Goal: Find specific page/section: Find specific page/section

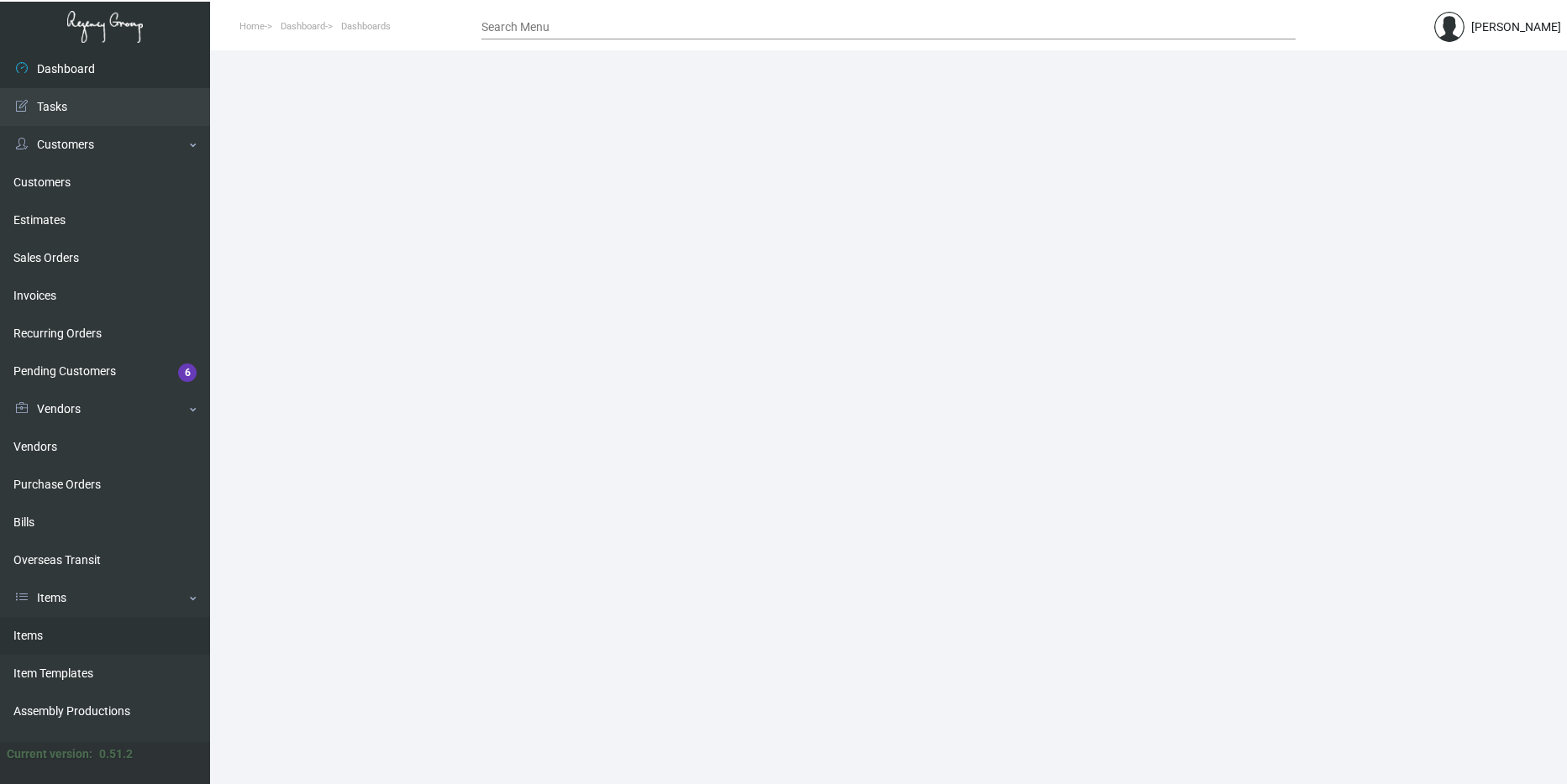
click at [95, 618] on link "Items" at bounding box center [105, 636] width 210 height 38
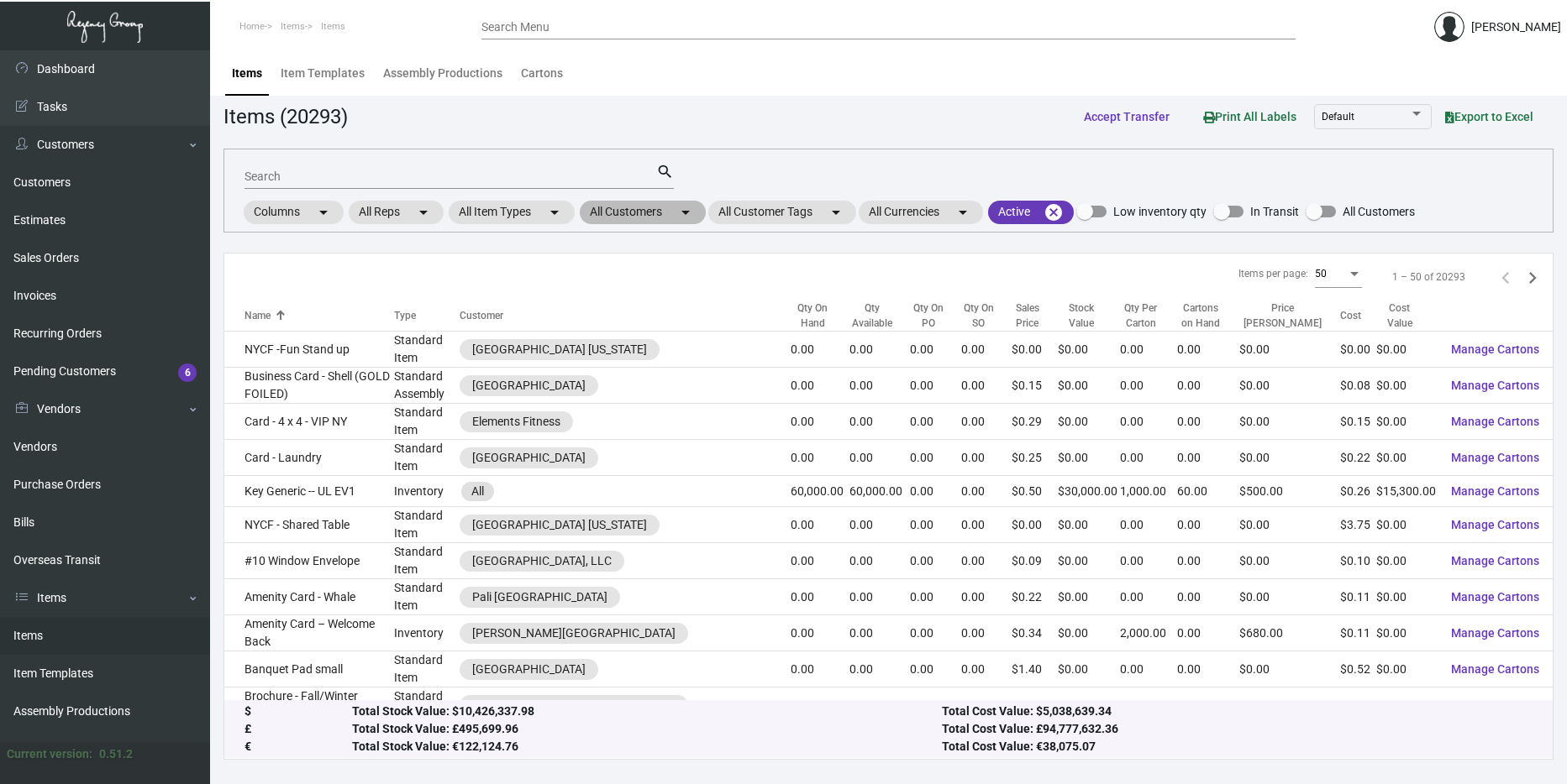
click at [652, 212] on mat-chip "All Customers arrow_drop_down" at bounding box center [642, 212] width 126 height 23
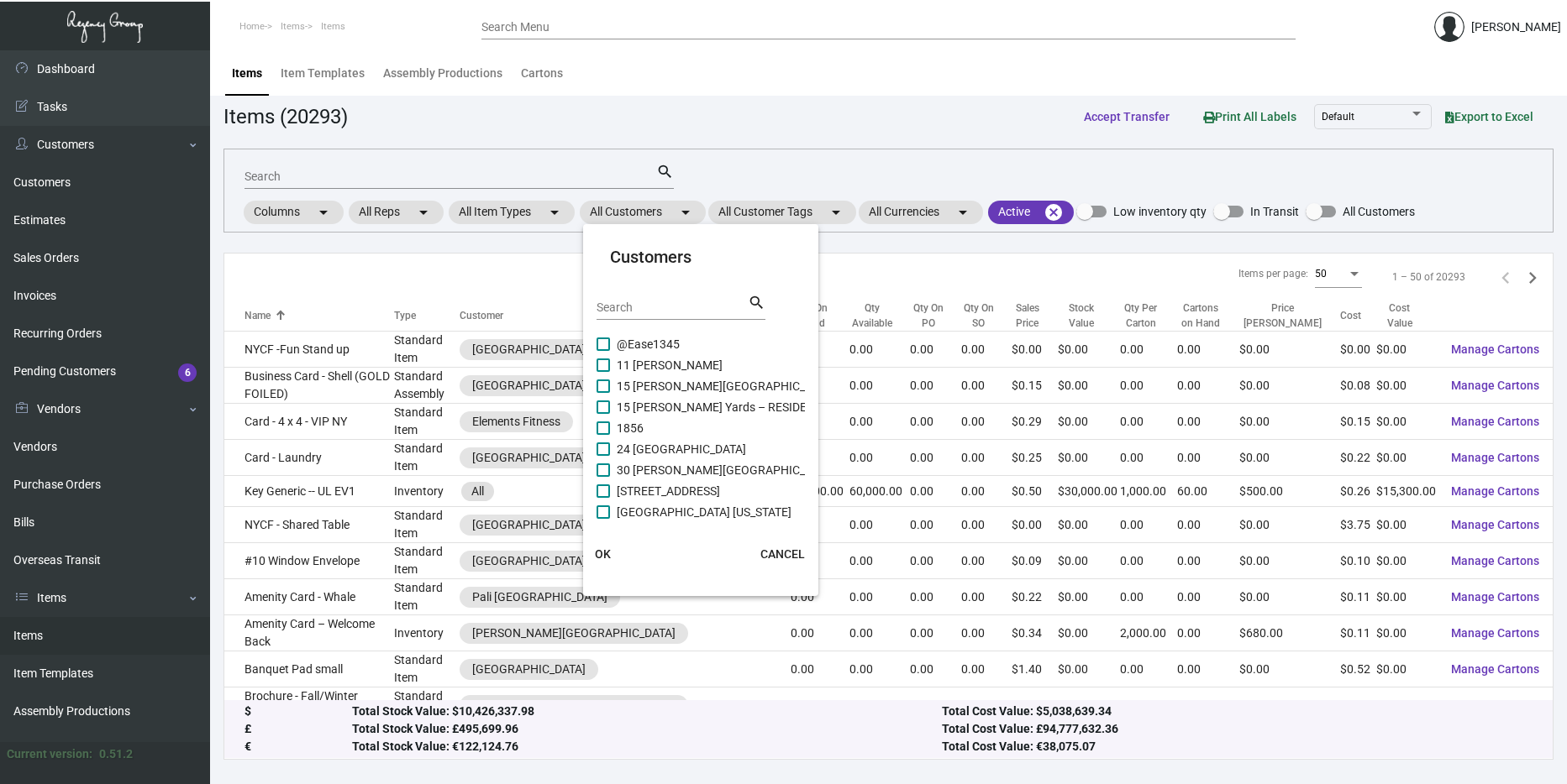
click at [632, 310] on input "Search" at bounding box center [672, 308] width 152 height 13
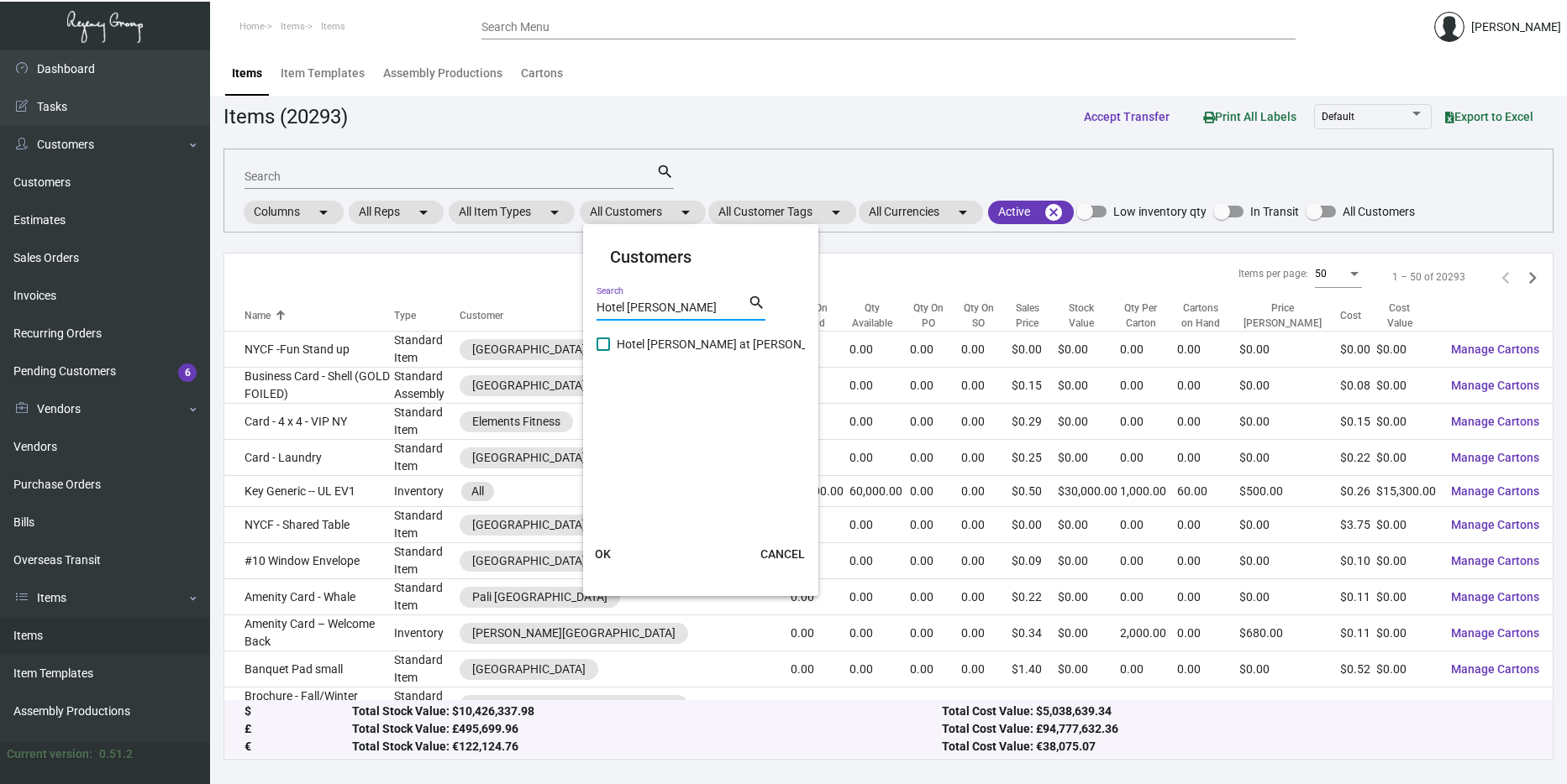
type input "Hotel [PERSON_NAME]"
click at [644, 342] on span "Hotel [PERSON_NAME] at [PERSON_NAME][GEOGRAPHIC_DATA]" at bounding box center [786, 344] width 340 height 20
click at [603, 351] on input "Hotel [PERSON_NAME] at [PERSON_NAME][GEOGRAPHIC_DATA]" at bounding box center [602, 351] width 1 height 1
checkbox input "true"
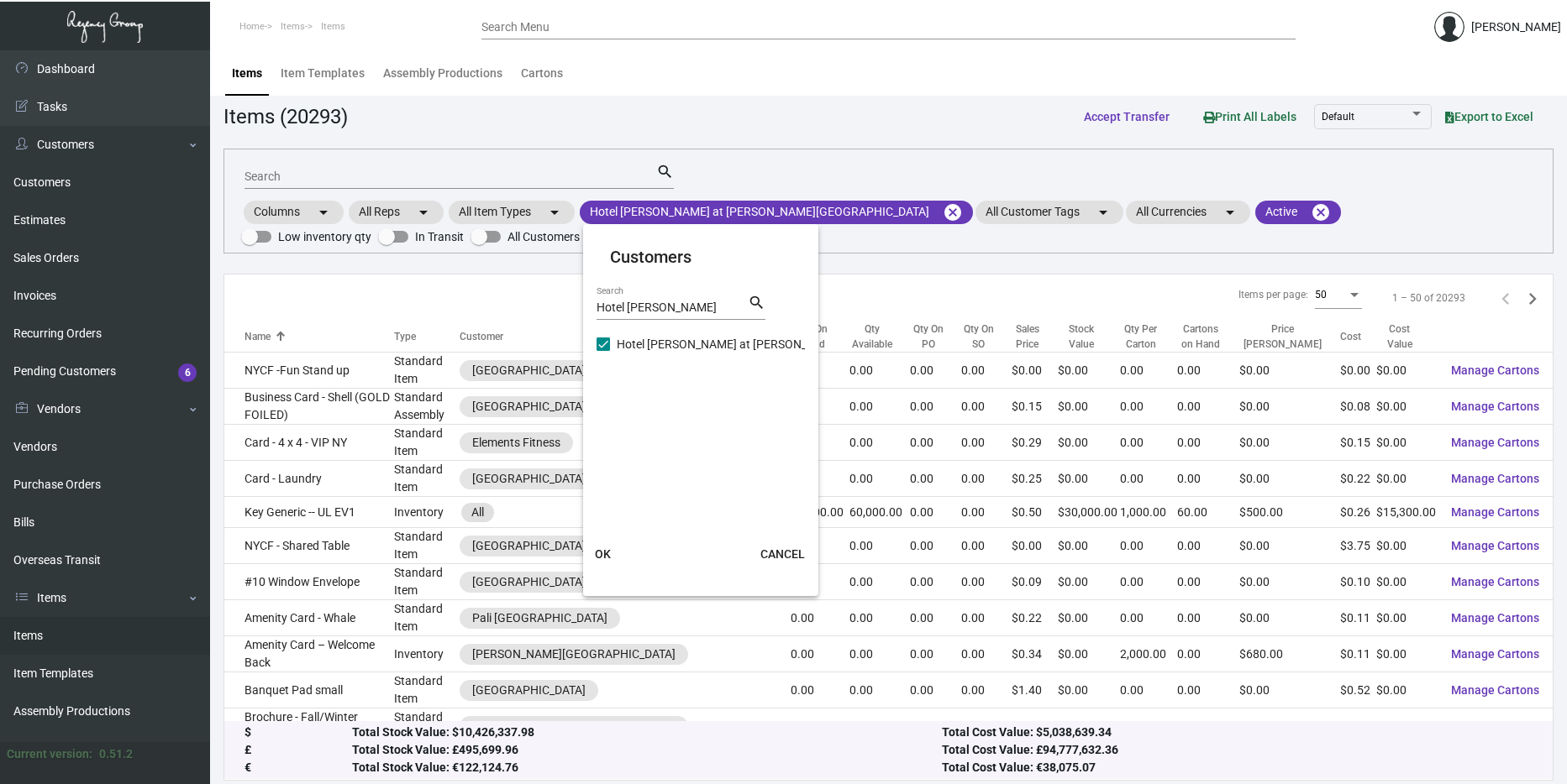
click at [607, 550] on span "OK" at bounding box center [602, 554] width 16 height 13
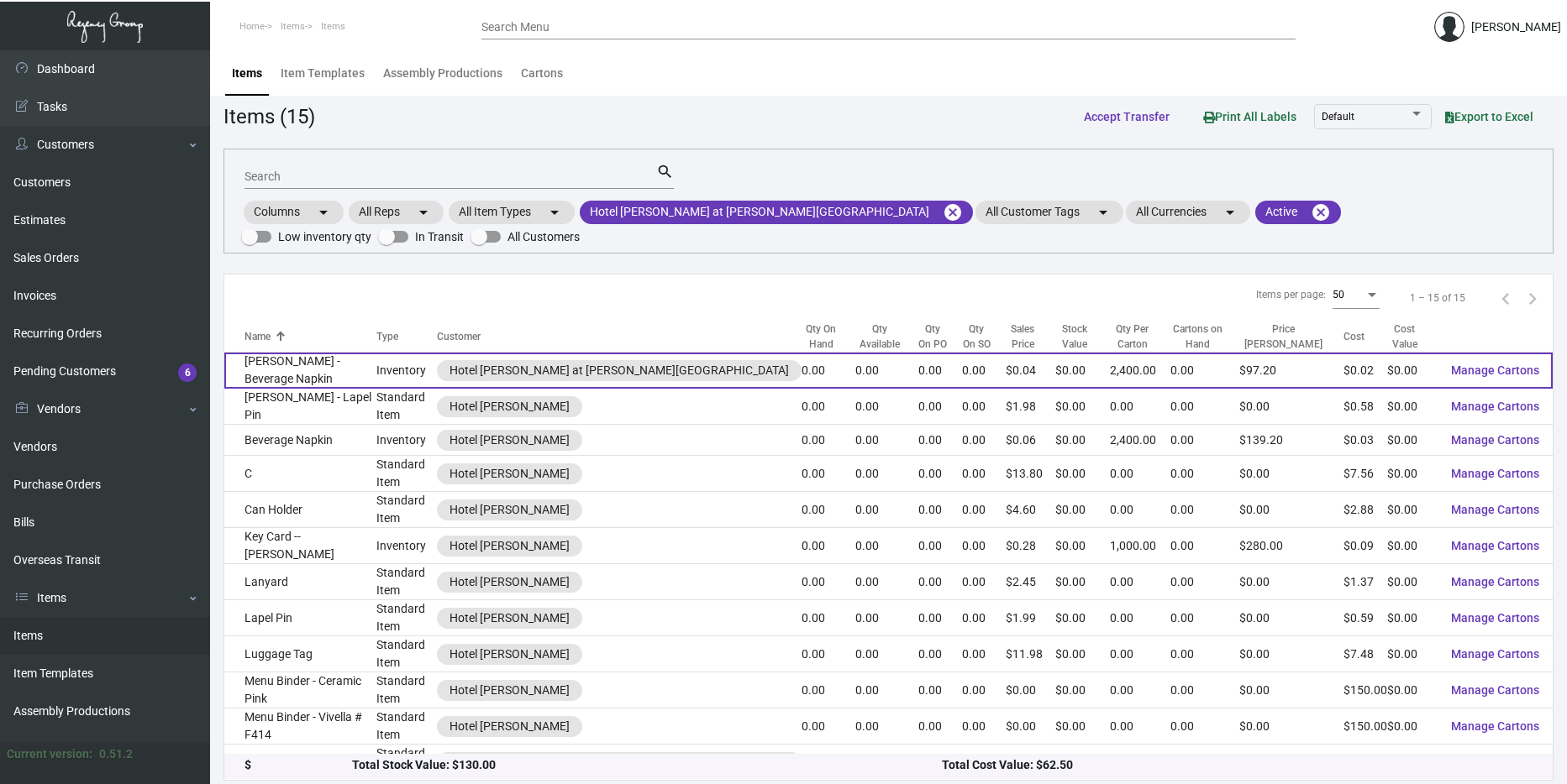
click at [410, 352] on td "Inventory" at bounding box center [406, 370] width 60 height 36
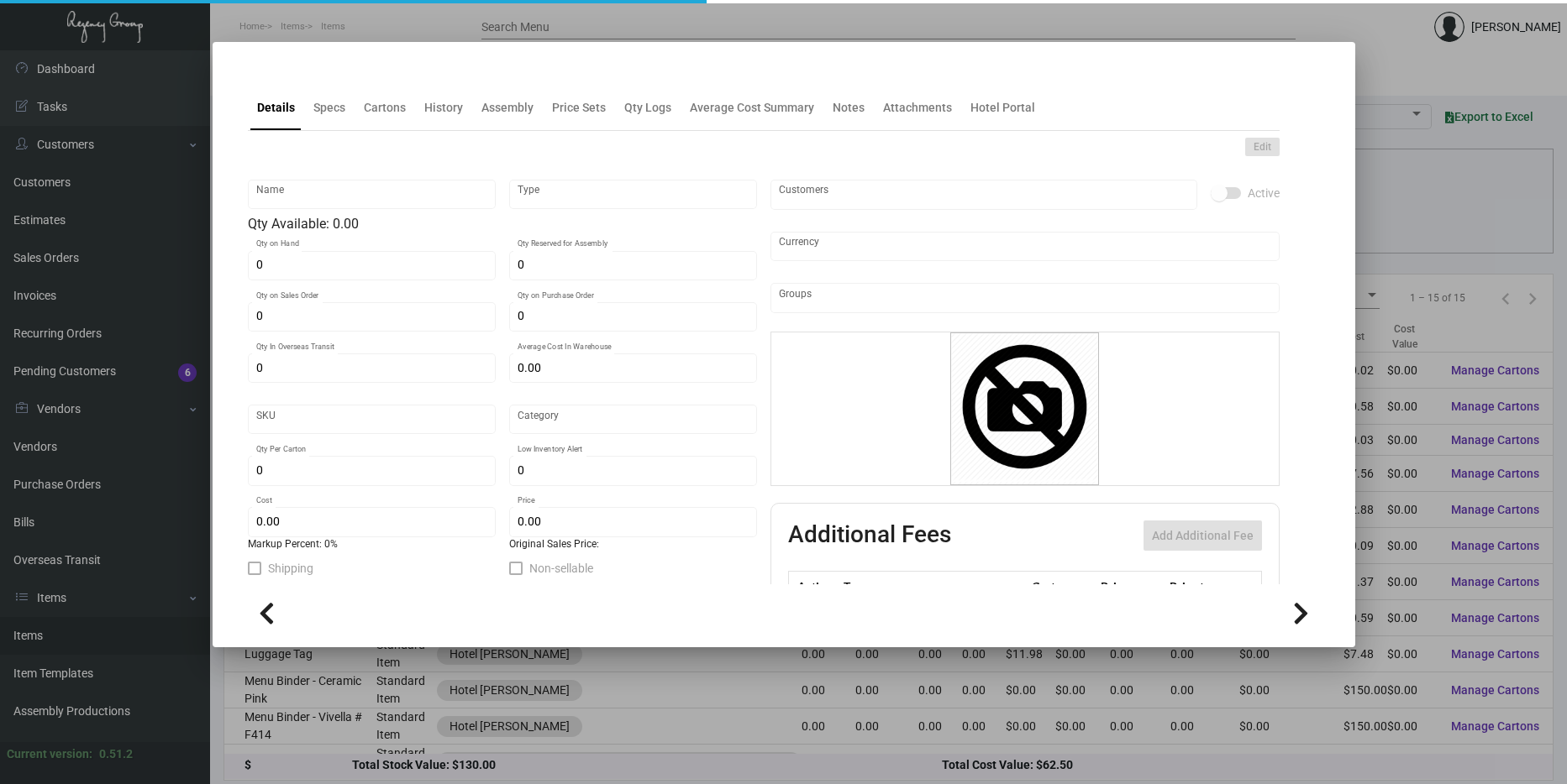
type input "[PERSON_NAME] - Beverage Napkin"
type input "Inventory"
type input "$ 0.02342"
type input "Standard"
type input "2,400"
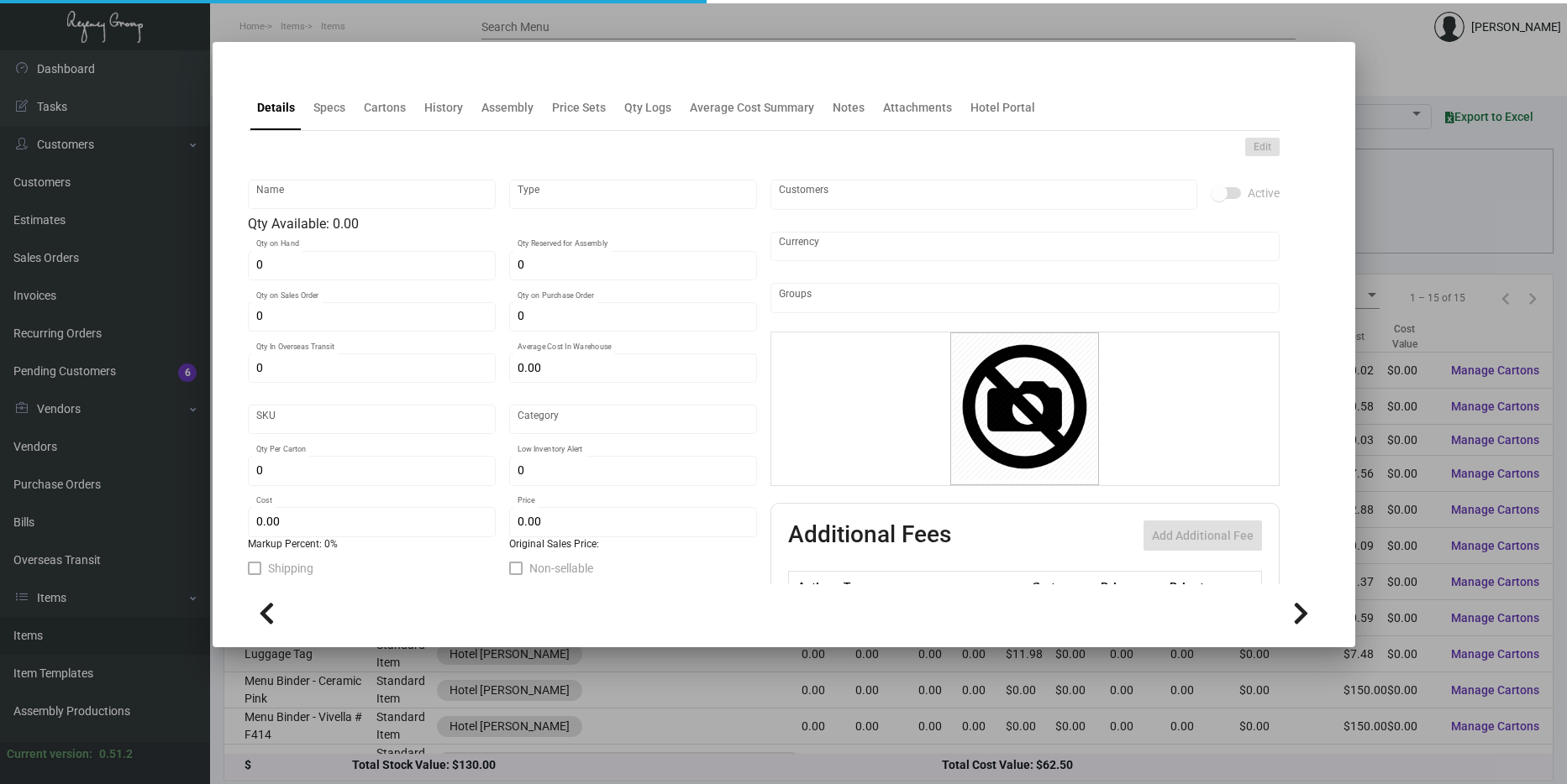
type input "$ 0.02342"
type input "$ 0.0405"
checkbox input "true"
type input "United States Dollar $"
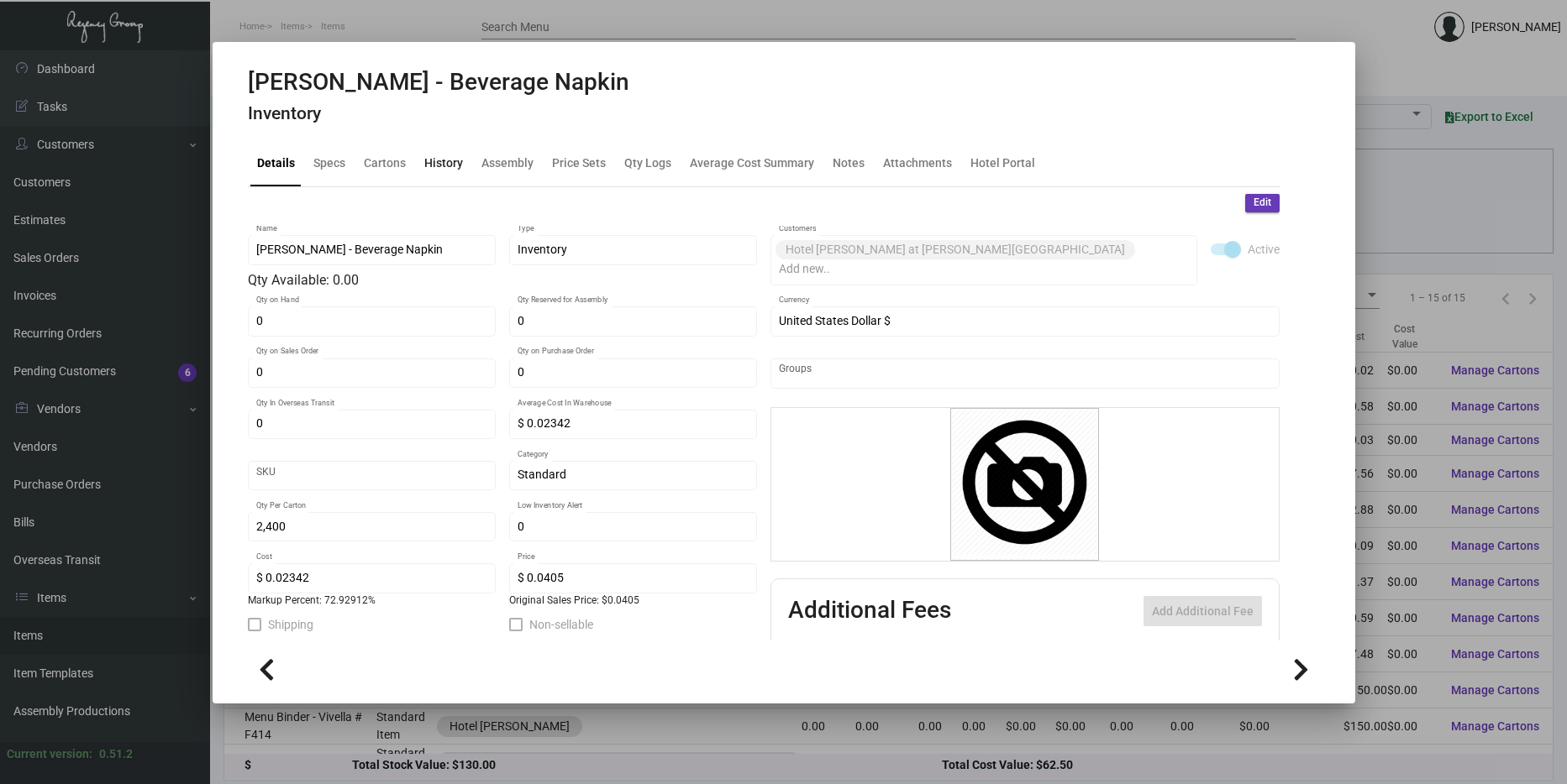
click at [435, 171] on div "History" at bounding box center [444, 163] width 39 height 18
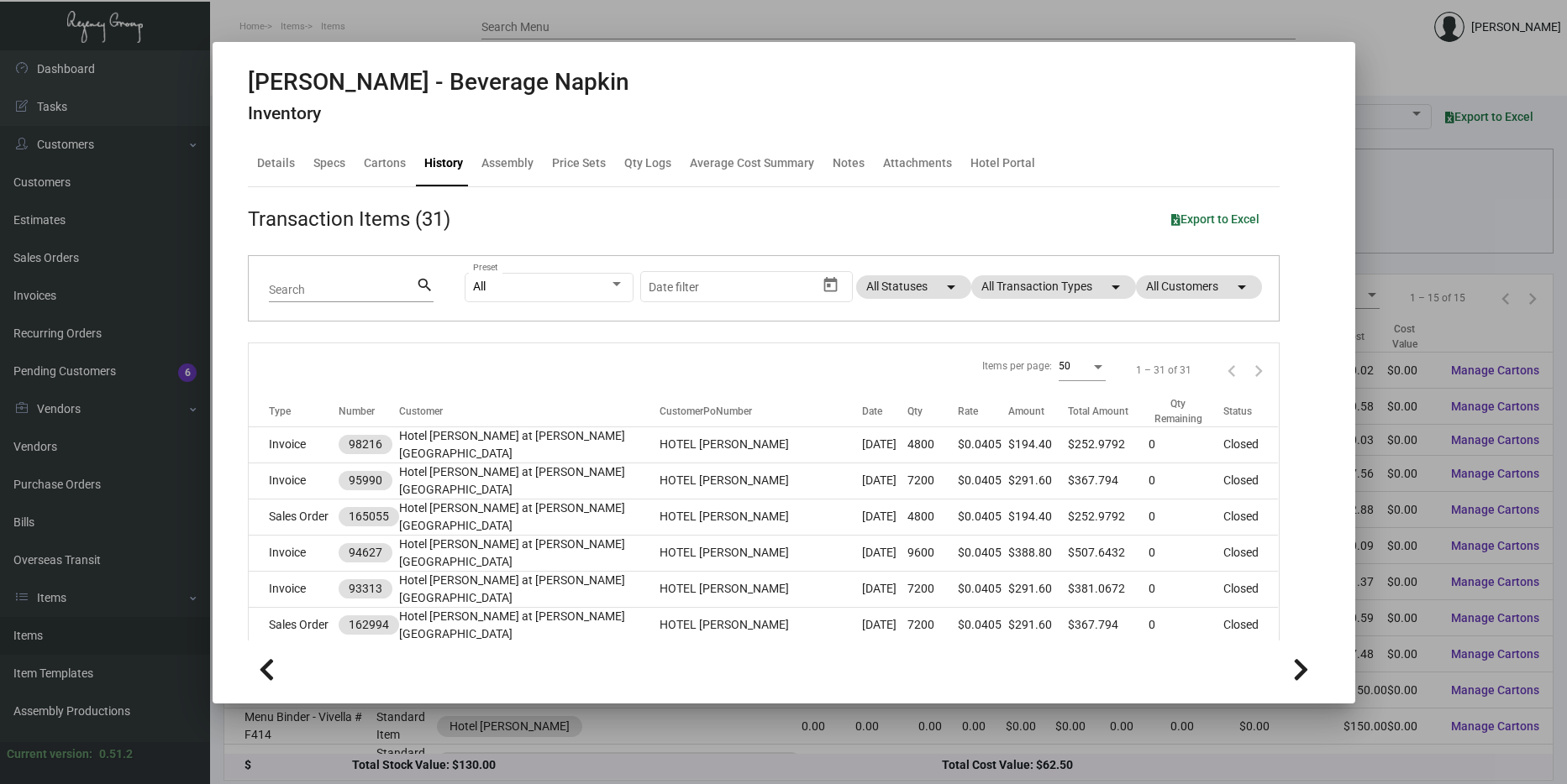
click at [1456, 184] on div at bounding box center [784, 392] width 1567 height 784
